Goal: Task Accomplishment & Management: Complete application form

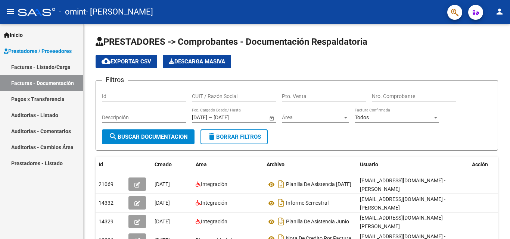
click at [43, 67] on link "Facturas - Listado/Carga" at bounding box center [41, 67] width 83 height 16
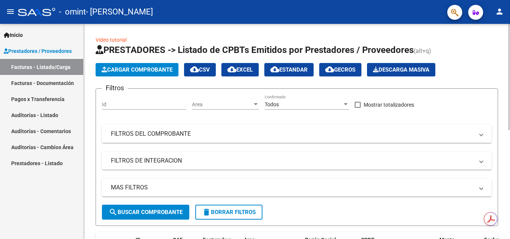
click at [128, 71] on span "Cargar Comprobante" at bounding box center [137, 69] width 71 height 7
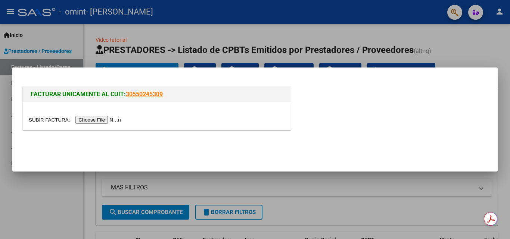
click at [109, 119] on input "file" at bounding box center [76, 120] width 94 height 8
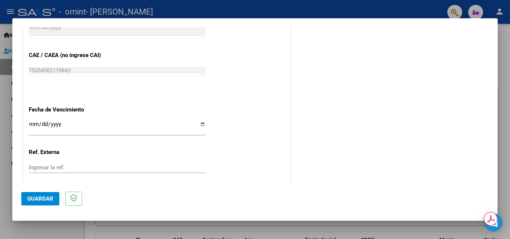
scroll to position [521, 0]
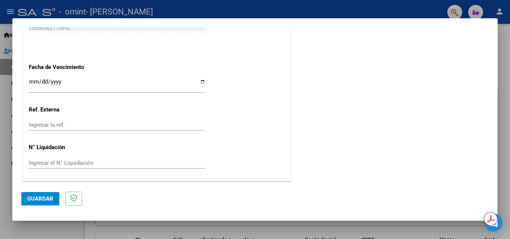
click at [51, 77] on div "Ingresar la fecha" at bounding box center [117, 85] width 177 height 16
click at [50, 84] on input "Ingresar la fecha" at bounding box center [117, 85] width 177 height 12
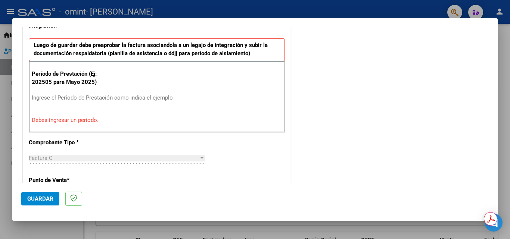
scroll to position [196, 0]
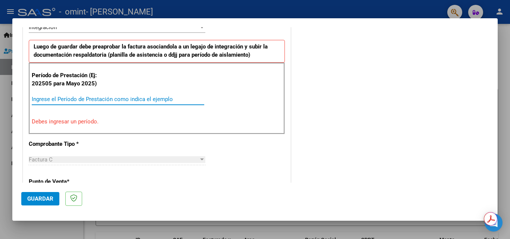
click at [65, 96] on input "Ingrese el Período de Prestación como indica el ejemplo" at bounding box center [118, 99] width 172 height 7
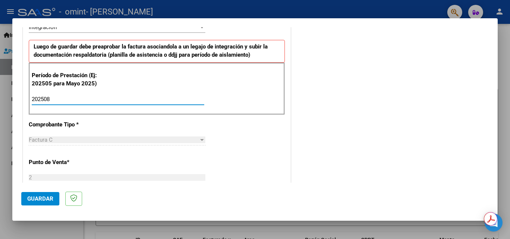
type input "202508"
click at [44, 205] on button "Guardar" at bounding box center [40, 198] width 38 height 13
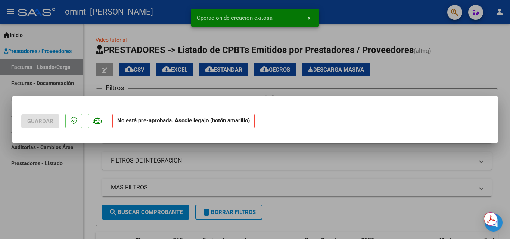
scroll to position [0, 0]
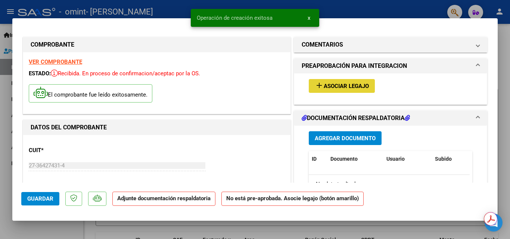
click at [333, 88] on span "Asociar Legajo" at bounding box center [346, 86] width 45 height 7
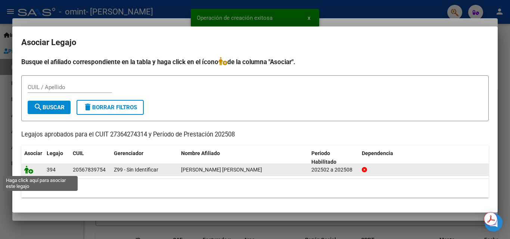
click at [31, 170] on icon at bounding box center [28, 170] width 9 height 8
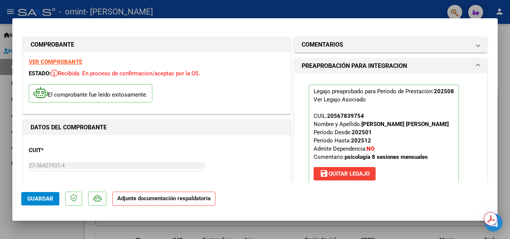
click at [357, 167] on button "save [PERSON_NAME]" at bounding box center [345, 173] width 62 height 13
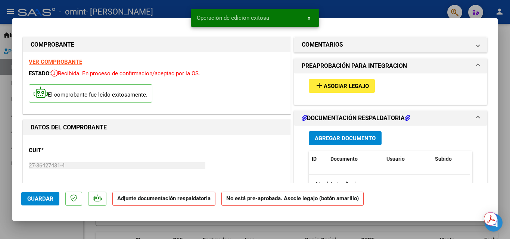
click at [331, 83] on span "Asociar Legajo" at bounding box center [346, 86] width 45 height 7
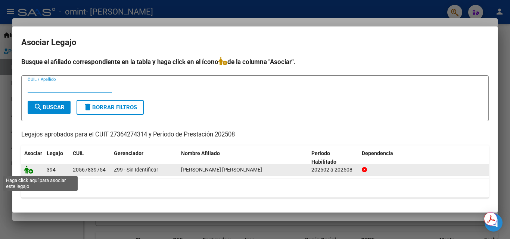
click at [31, 172] on icon at bounding box center [28, 170] width 9 height 8
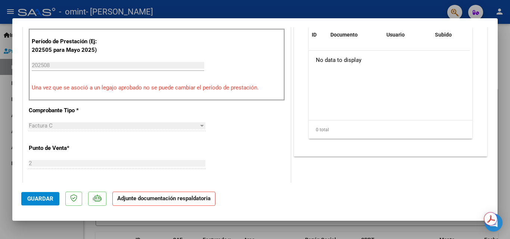
scroll to position [153, 0]
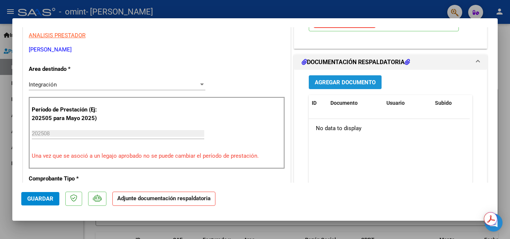
click at [323, 83] on span "Agregar Documento" at bounding box center [345, 82] width 61 height 7
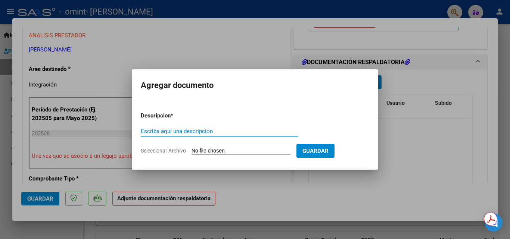
click at [212, 134] on input "Escriba aquí una descripcion" at bounding box center [220, 131] width 158 height 7
type input "planilla de asistencia"
click at [227, 152] on input "Seleccionar Archivo" at bounding box center [241, 151] width 99 height 7
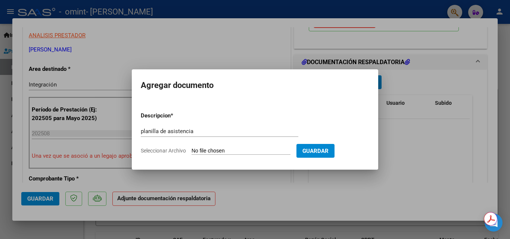
type input "C:\fakepath\planilla de asistencia agosto.pdf"
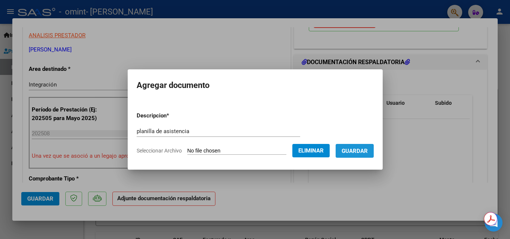
click at [363, 146] on button "Guardar" at bounding box center [355, 151] width 38 height 14
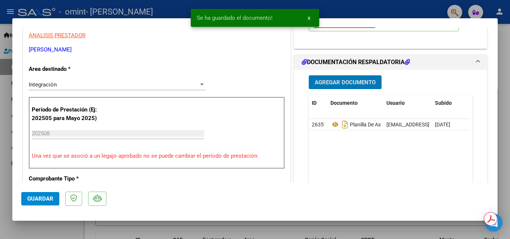
click at [43, 199] on span "Guardar" at bounding box center [40, 199] width 26 height 7
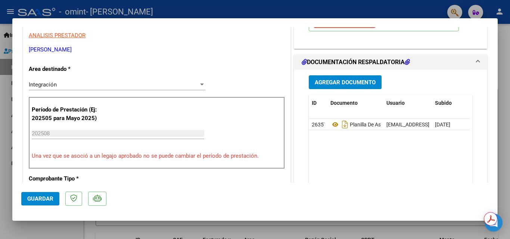
click at [41, 206] on mat-dialog-actions "Guardar" at bounding box center [254, 197] width 467 height 29
click at [40, 202] on span "Guardar" at bounding box center [40, 199] width 26 height 7
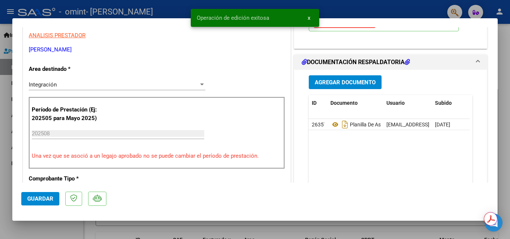
click at [510, 74] on div at bounding box center [255, 119] width 510 height 239
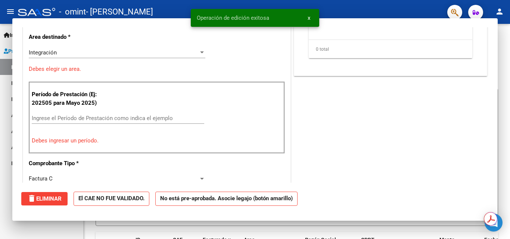
scroll to position [0, 0]
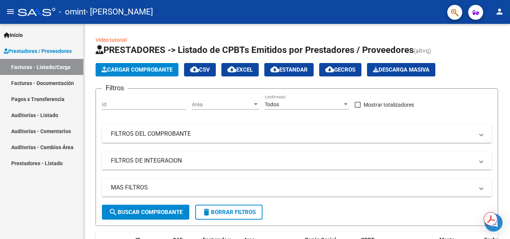
click at [51, 112] on link "Auditorías - Listado" at bounding box center [41, 115] width 83 height 16
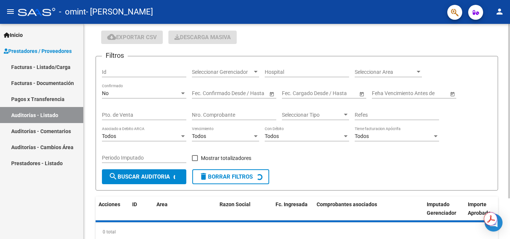
click at [510, 78] on div at bounding box center [509, 131] width 2 height 175
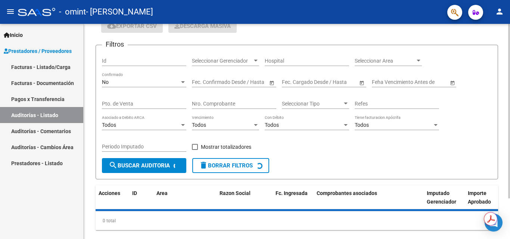
click at [510, 87] on div at bounding box center [509, 140] width 2 height 175
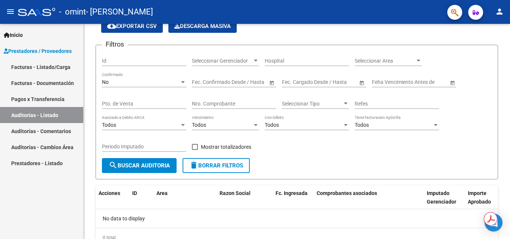
click at [56, 80] on link "Facturas - Documentación" at bounding box center [41, 83] width 83 height 16
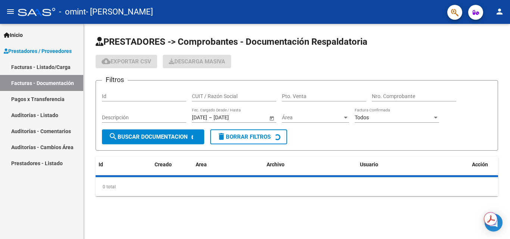
click at [51, 72] on link "Facturas - Listado/Carga" at bounding box center [41, 67] width 83 height 16
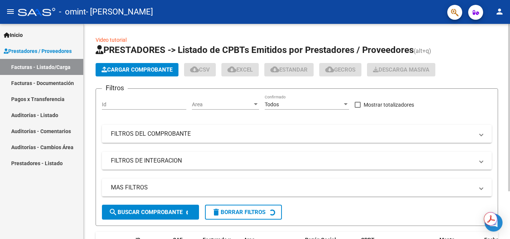
scroll to position [62, 0]
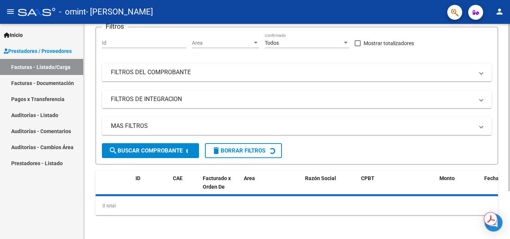
click at [510, 130] on div at bounding box center [509, 156] width 2 height 168
click at [510, 144] on div at bounding box center [509, 156] width 2 height 168
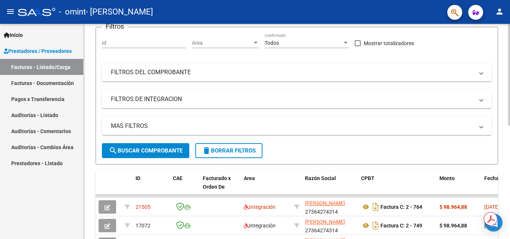
scroll to position [0, 0]
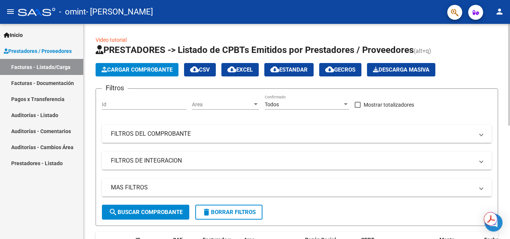
click at [510, 78] on div at bounding box center [509, 131] width 2 height 215
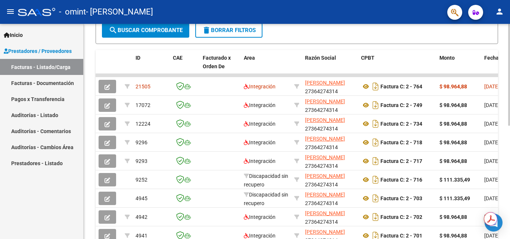
scroll to position [220, 0]
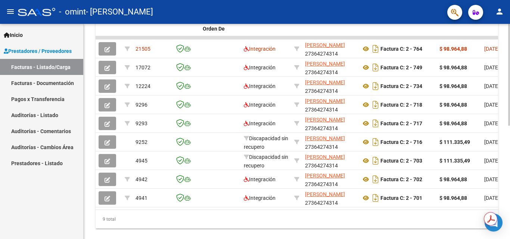
click at [506, 137] on div "Video tutorial PRESTADORES -> Listado de CPBTs Emitidos por Prestadores / Prove…" at bounding box center [298, 28] width 428 height 449
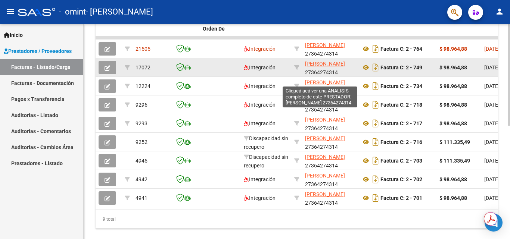
click at [324, 67] on span "[PERSON_NAME]" at bounding box center [325, 64] width 40 height 6
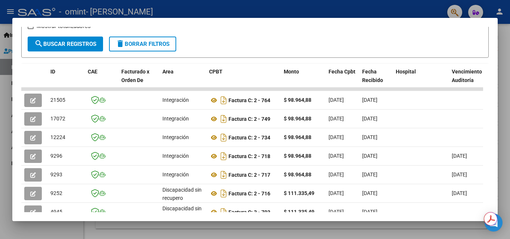
scroll to position [161, 0]
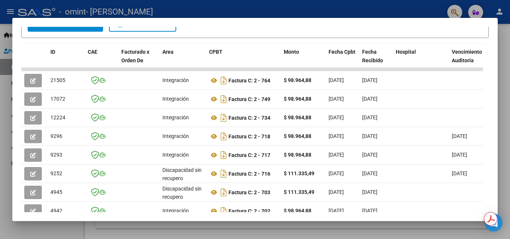
click at [503, 49] on div at bounding box center [255, 119] width 510 height 239
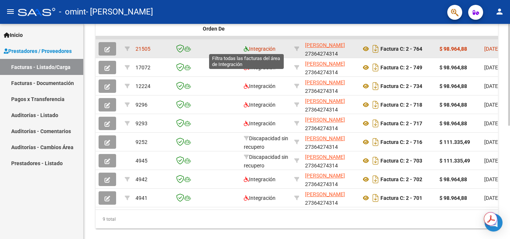
click at [246, 49] on icon at bounding box center [246, 48] width 5 height 5
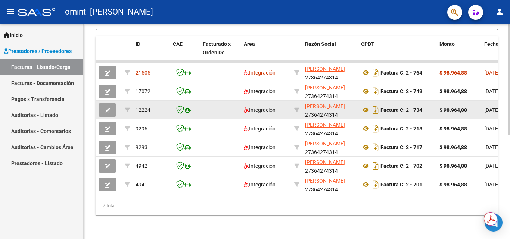
scroll to position [202, 0]
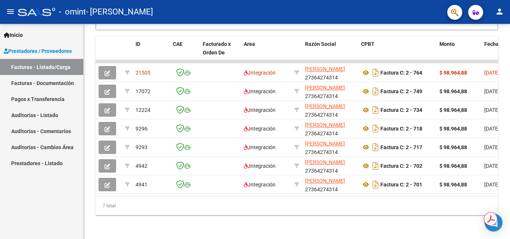
click at [57, 66] on link "Facturas - Listado/Carga" at bounding box center [41, 67] width 83 height 16
click at [57, 83] on link "Facturas - Documentación" at bounding box center [41, 83] width 83 height 16
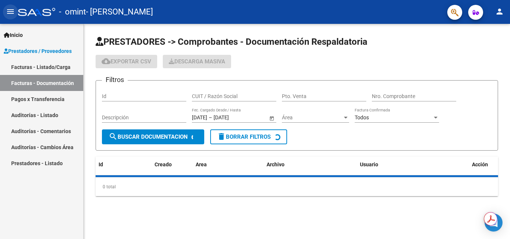
click at [9, 18] on button "menu" at bounding box center [10, 11] width 15 height 15
